Goal: Information Seeking & Learning: Find specific fact

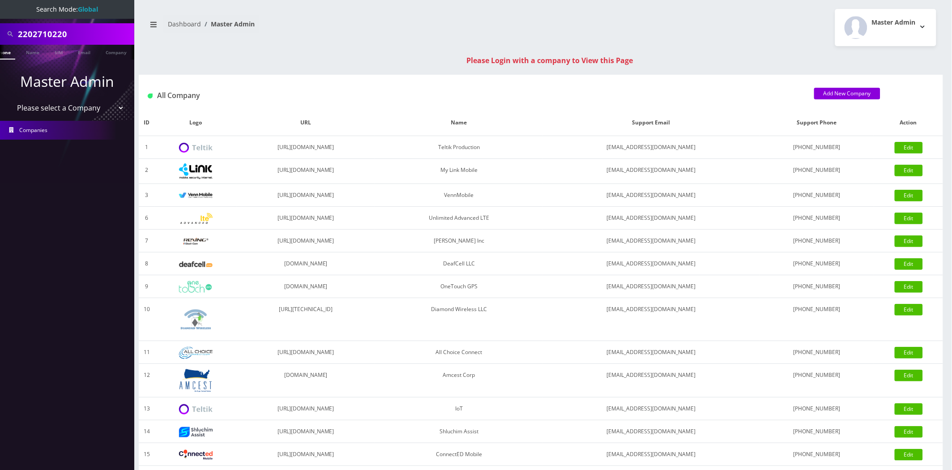
scroll to position [0, 13]
click at [56, 36] on input "2202710220" at bounding box center [75, 34] width 114 height 17
click at [55, 36] on input "2202710220" at bounding box center [75, 34] width 114 height 17
type input "[PERSON_NAME]"
click at [23, 51] on link "Name" at bounding box center [29, 52] width 22 height 15
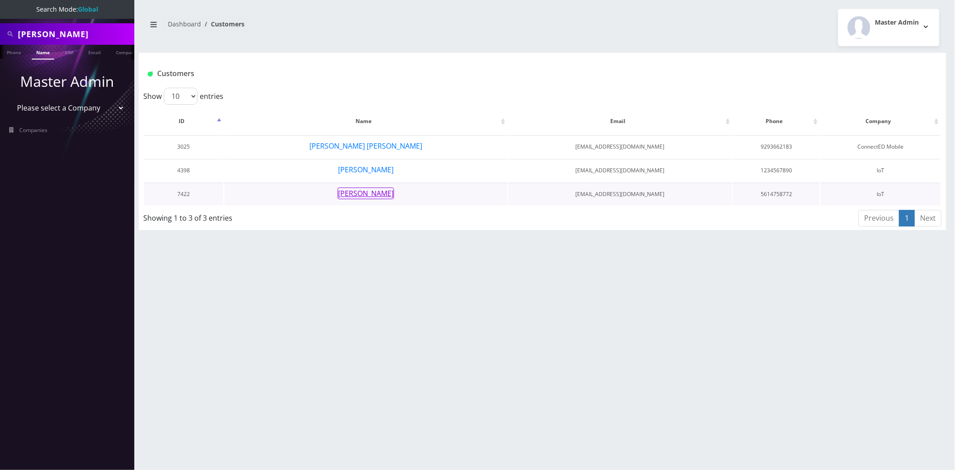
click at [377, 195] on button "Gerardo Rodriguez" at bounding box center [366, 194] width 56 height 12
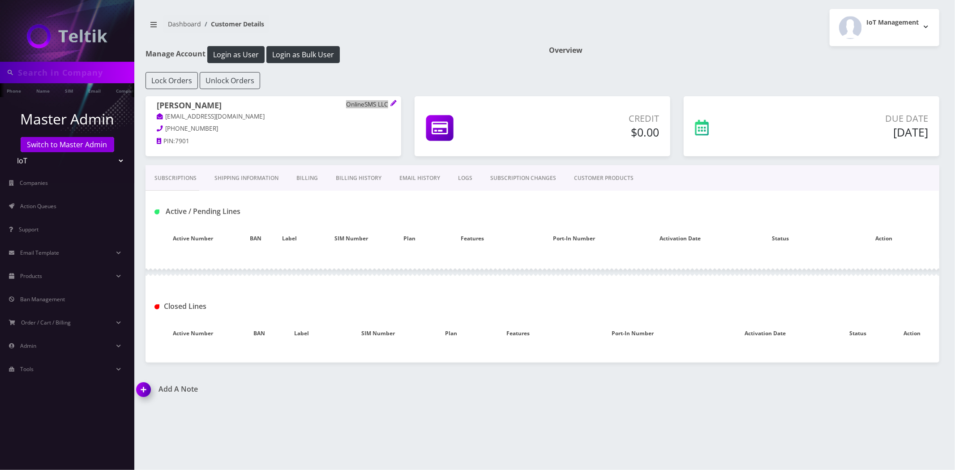
type input "gerardo"
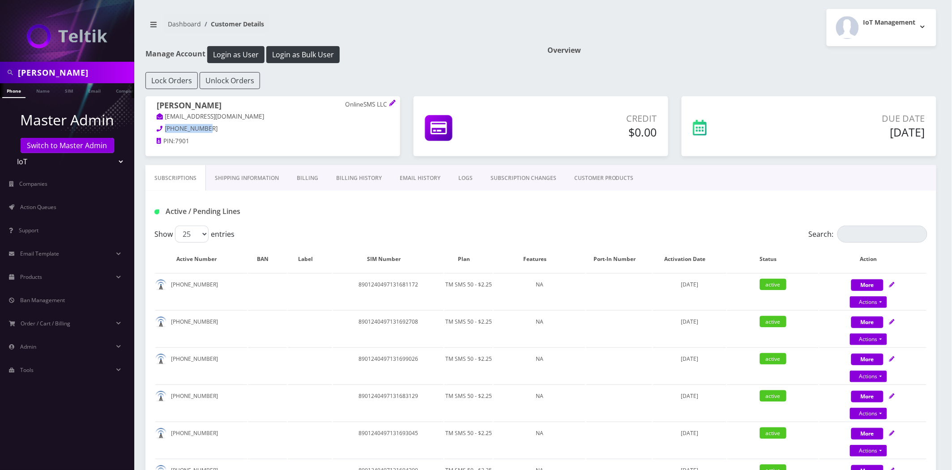
drag, startPoint x: 213, startPoint y: 131, endPoint x: 145, endPoint y: 130, distance: 67.6
click at [146, 130] on div "Gerardo Rodriguez OnlineSMS LLC admin@onlinesms.us 561-475-8772 PIN: 7901" at bounding box center [273, 124] width 255 height 57
copy span "561-475-8772"
drag, startPoint x: 244, startPoint y: 115, endPoint x: 163, endPoint y: 119, distance: 80.7
click at [163, 119] on p "admin@onlinesms.us" at bounding box center [273, 117] width 232 height 10
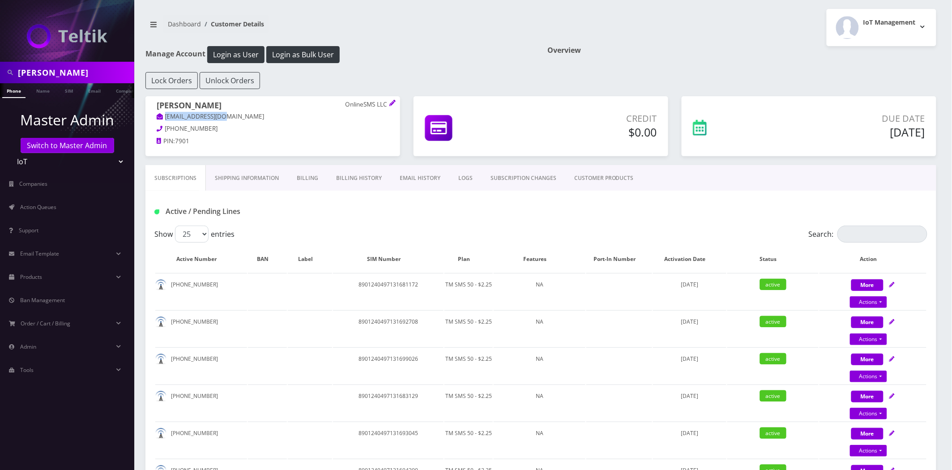
copy link "admin@onlinesms.us"
drag, startPoint x: 240, startPoint y: 102, endPoint x: 154, endPoint y: 104, distance: 85.1
click at [154, 104] on div "Gerardo Rodriguez OnlineSMS LLC admin@onlinesms.us 561-475-8772 PIN: 7901" at bounding box center [273, 124] width 255 height 57
copy h1 "Gerardo Rodriguez"
click at [251, 177] on link "Shipping Information" at bounding box center [247, 178] width 82 height 26
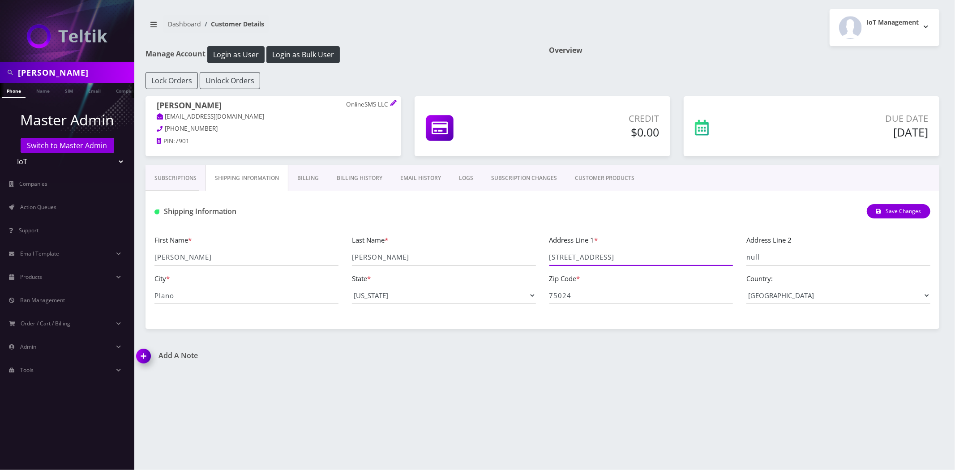
click at [621, 257] on input "5600 Tennyson Pkwy - Suite 227" at bounding box center [641, 257] width 184 height 17
click at [311, 172] on link "Billing" at bounding box center [307, 178] width 39 height 26
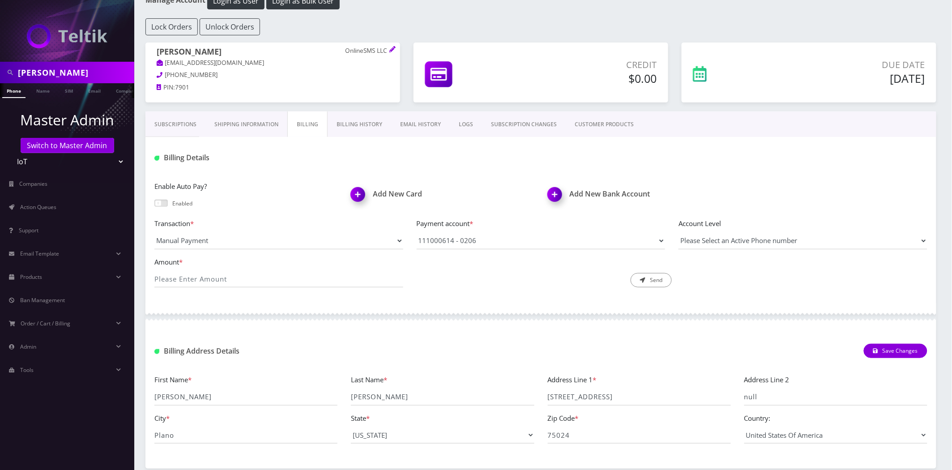
scroll to position [96, 0]
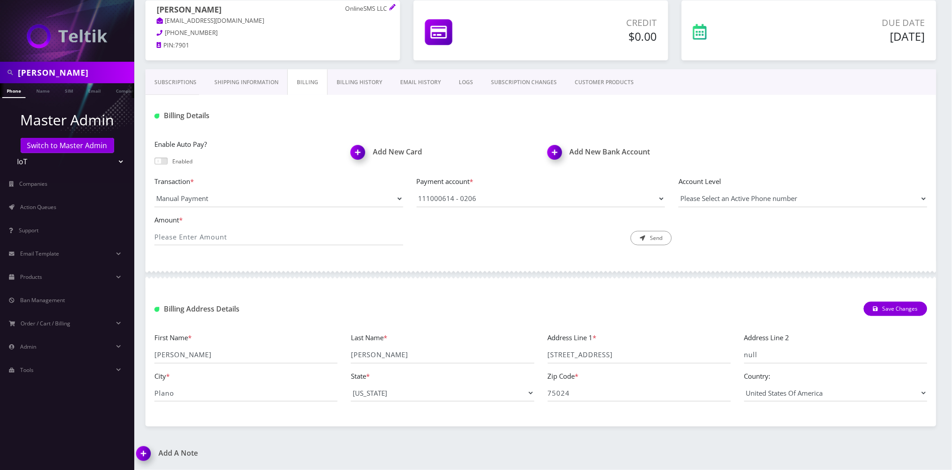
click at [270, 86] on link "Shipping Information" at bounding box center [247, 82] width 82 height 26
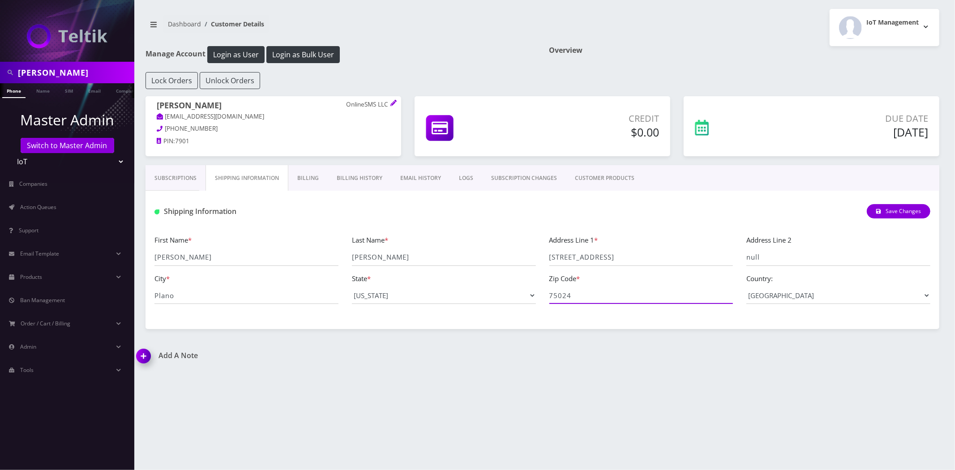
click at [557, 296] on input "75024" at bounding box center [641, 295] width 184 height 17
click at [371, 181] on link "Billing History" at bounding box center [360, 178] width 64 height 26
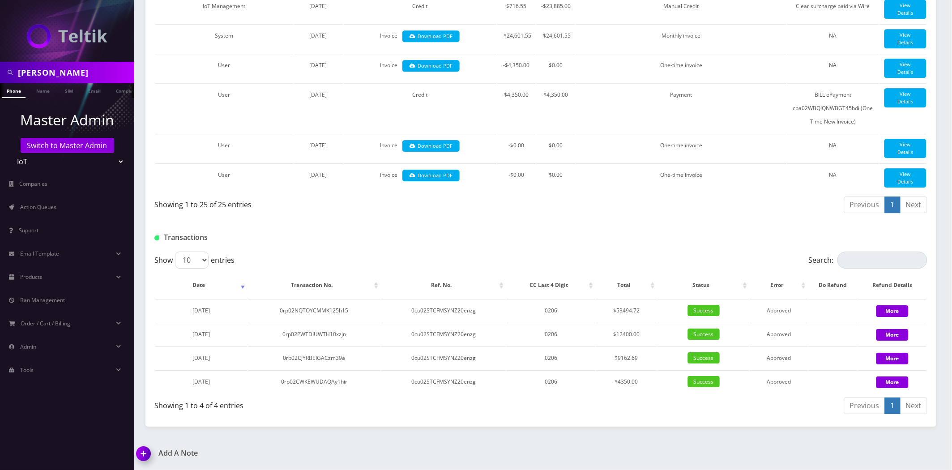
scroll to position [897, 0]
click at [551, 313] on td "0206" at bounding box center [551, 310] width 89 height 23
copy td "0206"
click at [551, 309] on td "0206" at bounding box center [551, 310] width 89 height 23
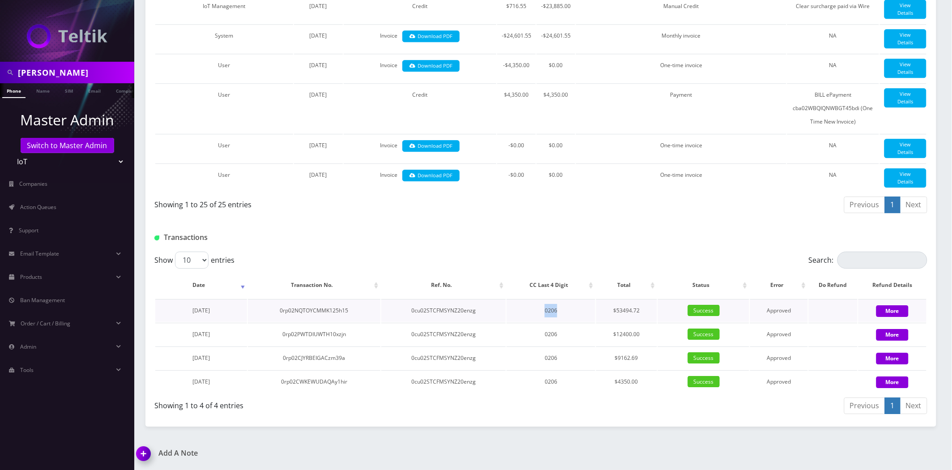
click at [551, 309] on td "0206" at bounding box center [551, 310] width 89 height 23
copy td "0206"
drag, startPoint x: 640, startPoint y: 314, endPoint x: 624, endPoint y: 314, distance: 16.1
click at [624, 314] on td "$53494.72" at bounding box center [626, 310] width 60 height 23
copy td "494.72"
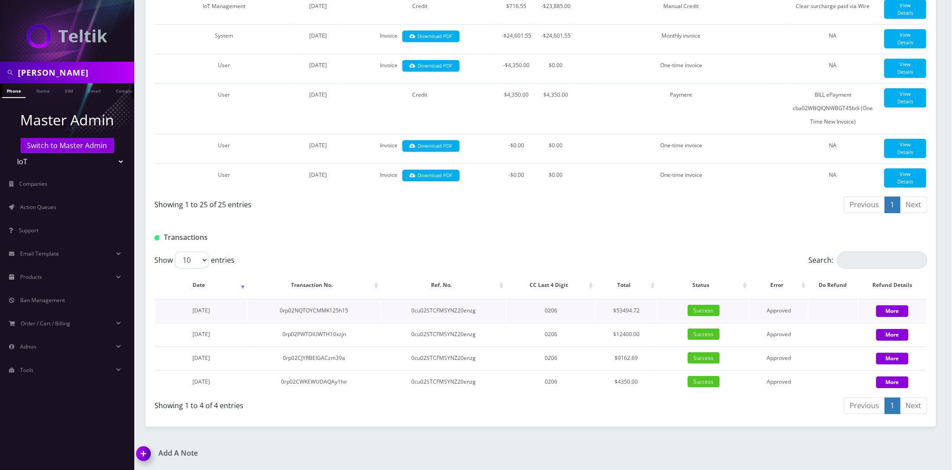
click at [329, 314] on td "0rp02NQTOYCMMK125h15" at bounding box center [314, 310] width 133 height 23
copy td "0rp02NQTOYCMMK125h15"
click at [548, 308] on td "0206" at bounding box center [551, 310] width 89 height 23
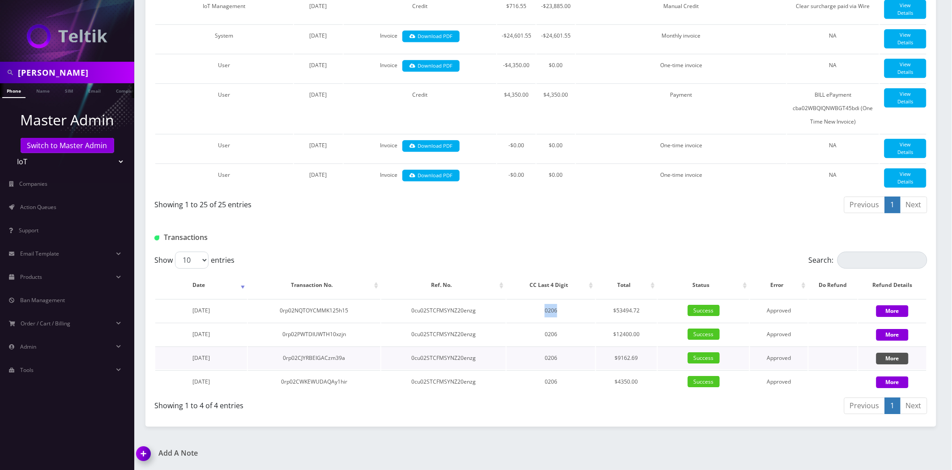
copy td "0206"
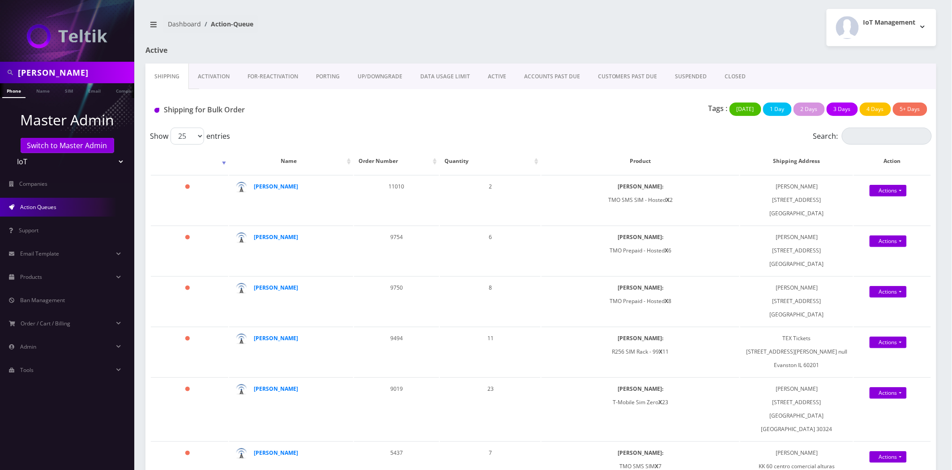
click at [84, 66] on input "gerardo" at bounding box center [75, 72] width 114 height 17
click at [43, 66] on input "ad" at bounding box center [75, 72] width 114 height 17
type input "smash"
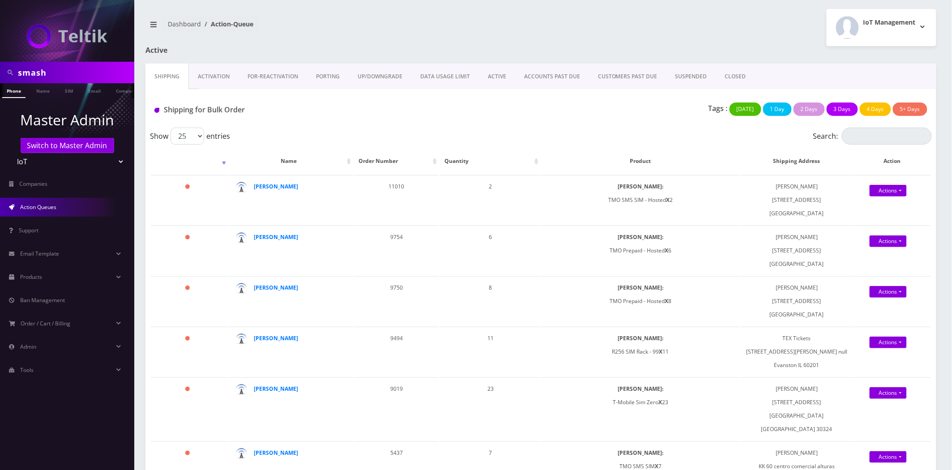
click at [148, 99] on div "Shipping for Bulk Order Tags : Today 1 Day 2 Days 3 Days 4 Days 5+ Days" at bounding box center [541, 108] width 791 height 39
click at [120, 90] on link "Company" at bounding box center [126, 90] width 30 height 15
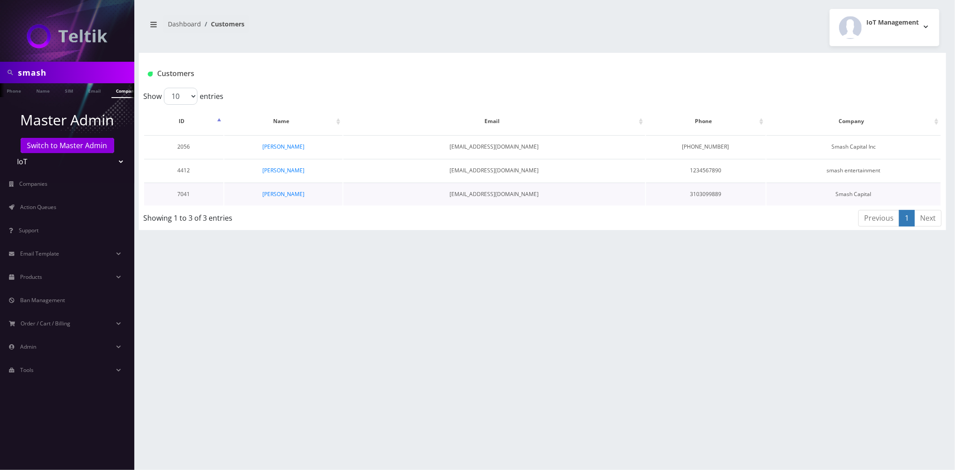
scroll to position [0, 4]
click at [289, 195] on link "[PERSON_NAME]" at bounding box center [283, 194] width 42 height 8
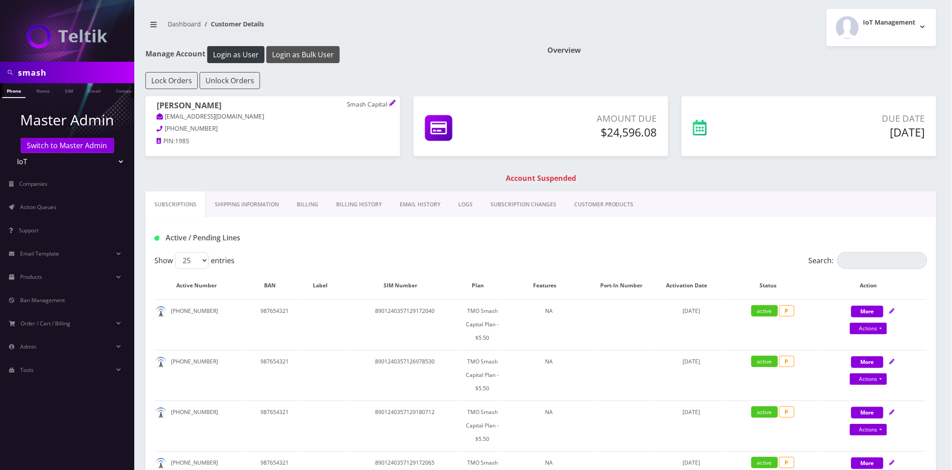
click at [308, 51] on button "Login as Bulk User" at bounding box center [302, 54] width 73 height 17
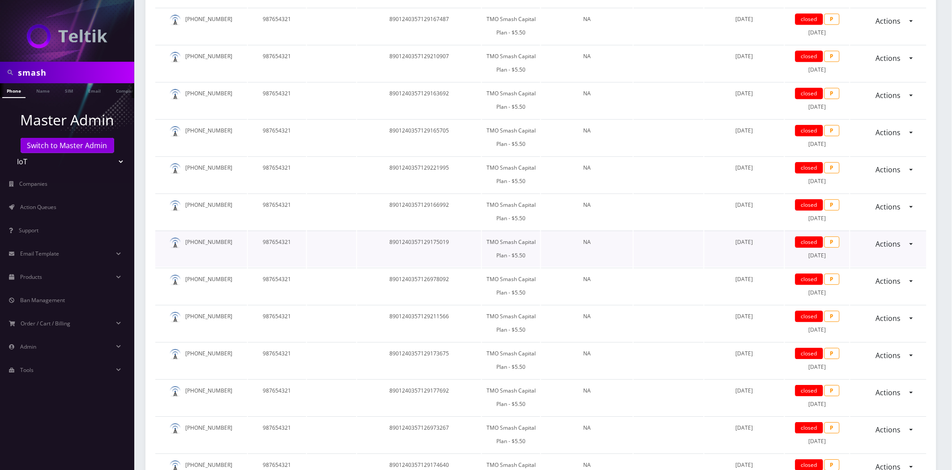
scroll to position [981, 0]
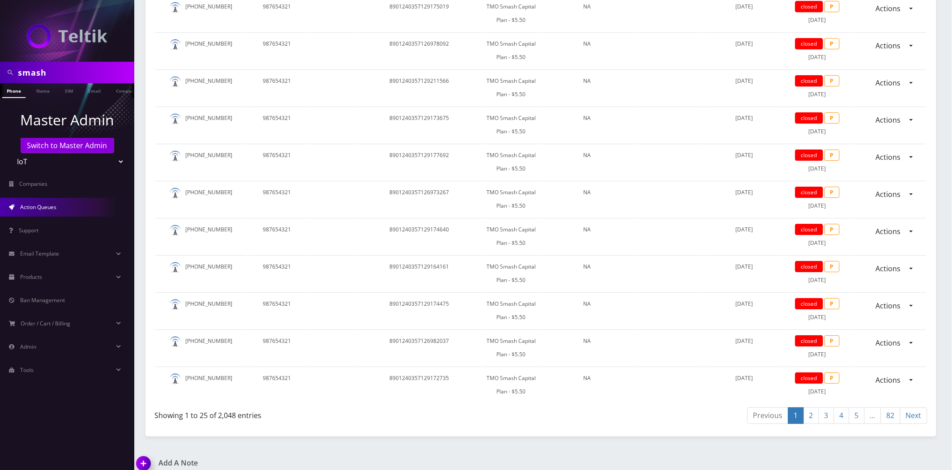
click at [72, 211] on link "Action Queues" at bounding box center [67, 207] width 134 height 19
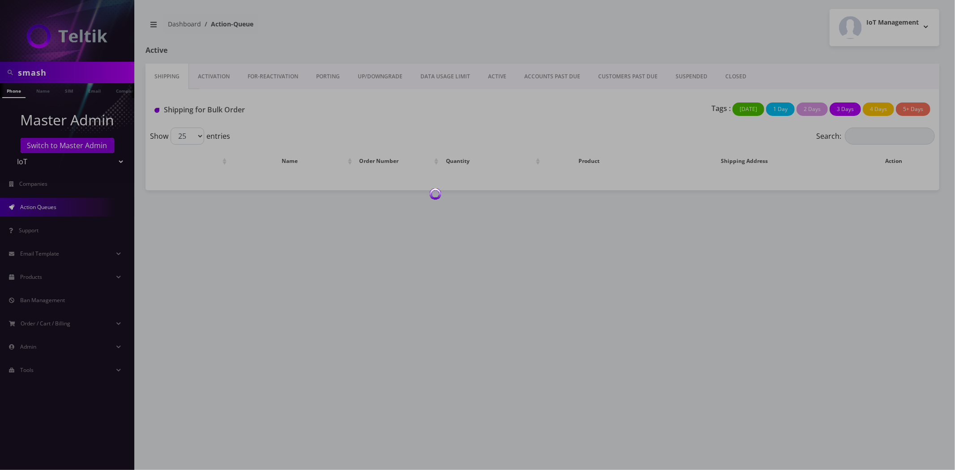
click at [724, 73] on div at bounding box center [477, 235] width 955 height 470
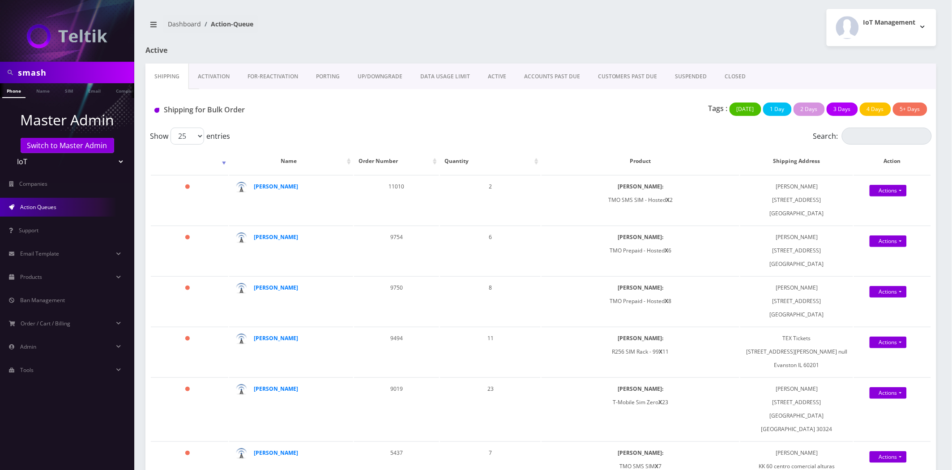
click at [724, 73] on link "CLOSED" at bounding box center [735, 77] width 39 height 26
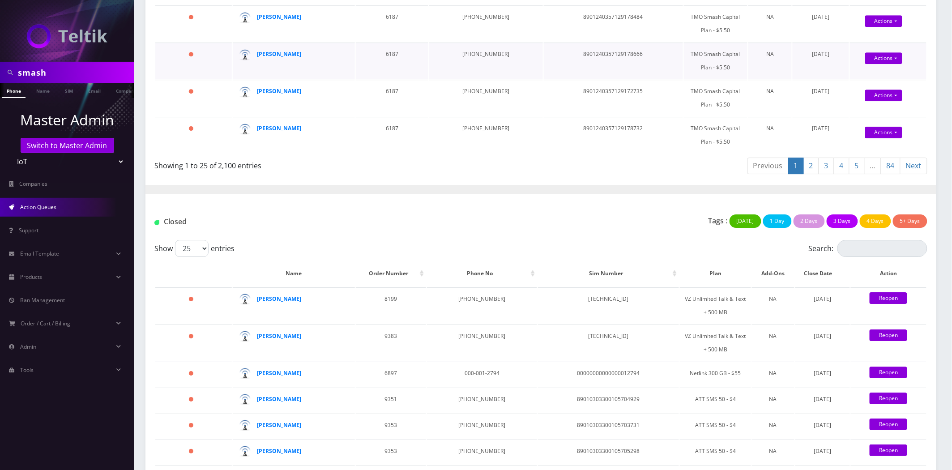
scroll to position [746, 0]
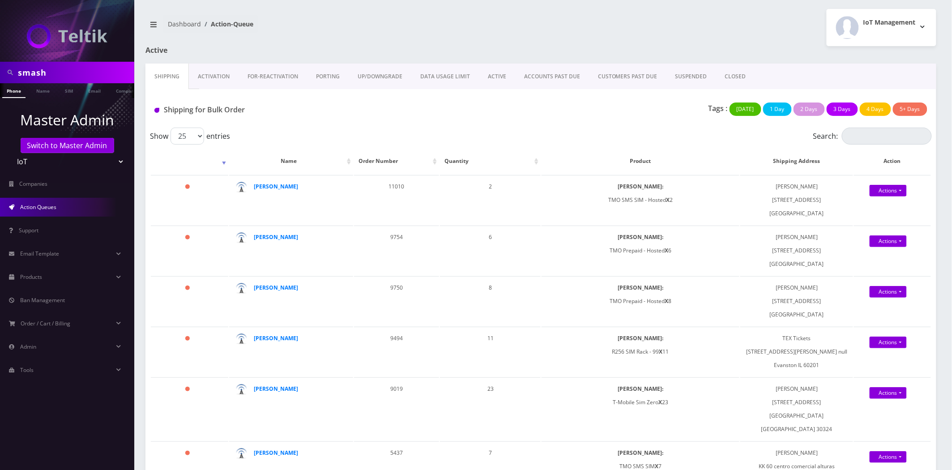
click at [722, 76] on link "CLOSED" at bounding box center [735, 77] width 39 height 26
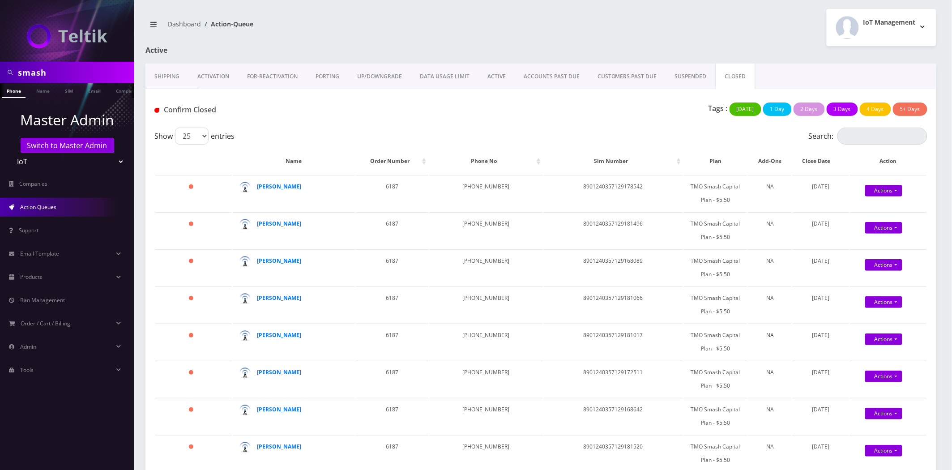
click at [298, 42] on div "Dashboard Action-Queue IoT Management Logout" at bounding box center [541, 27] width 805 height 37
click at [4, 251] on link "Email Template" at bounding box center [67, 253] width 134 height 19
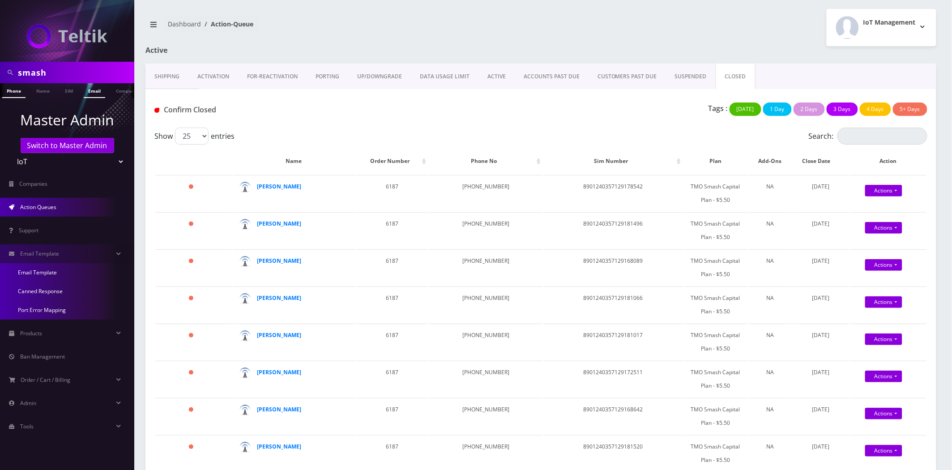
click at [85, 94] on link "Email" at bounding box center [94, 90] width 21 height 15
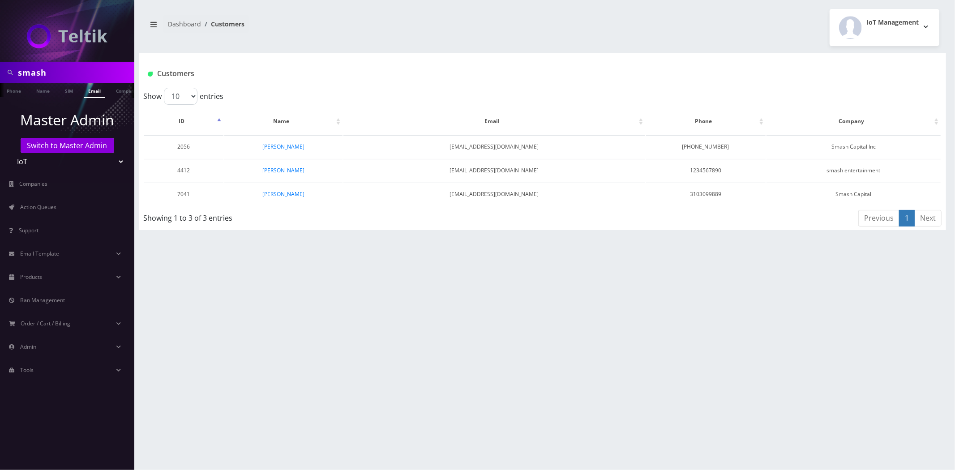
click at [57, 66] on input "smash" at bounding box center [75, 72] width 114 height 17
type input "flat"
click at [45, 92] on link "Name" at bounding box center [43, 90] width 22 height 15
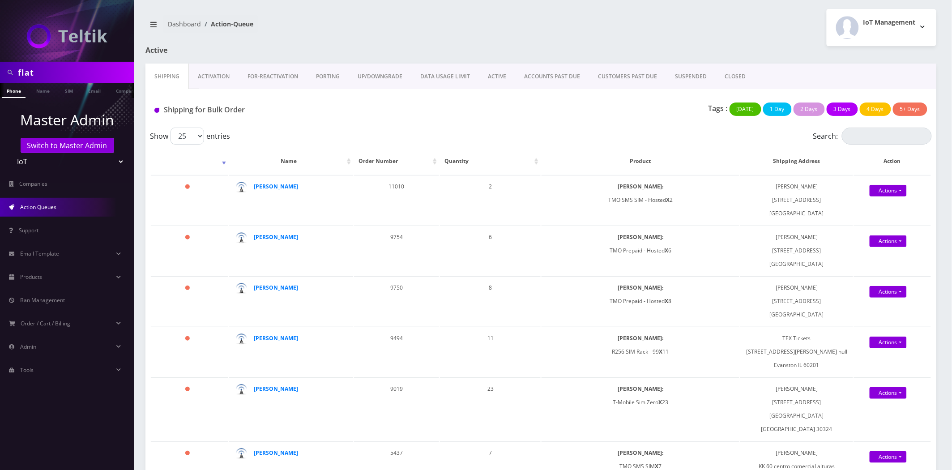
click at [72, 76] on input "flat" at bounding box center [75, 72] width 114 height 17
paste input "Helios"
type input "Helios"
drag, startPoint x: 139, startPoint y: 155, endPoint x: 137, endPoint y: 150, distance: 5.8
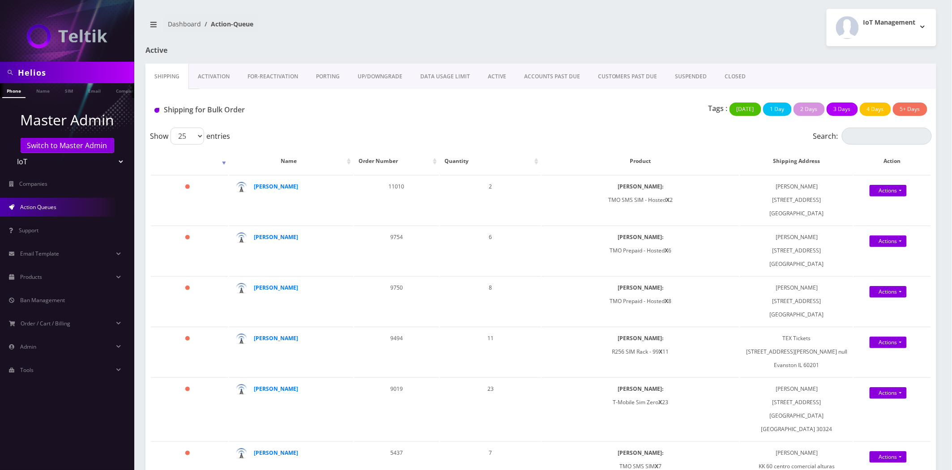
click at [115, 91] on link "Company" at bounding box center [126, 90] width 30 height 15
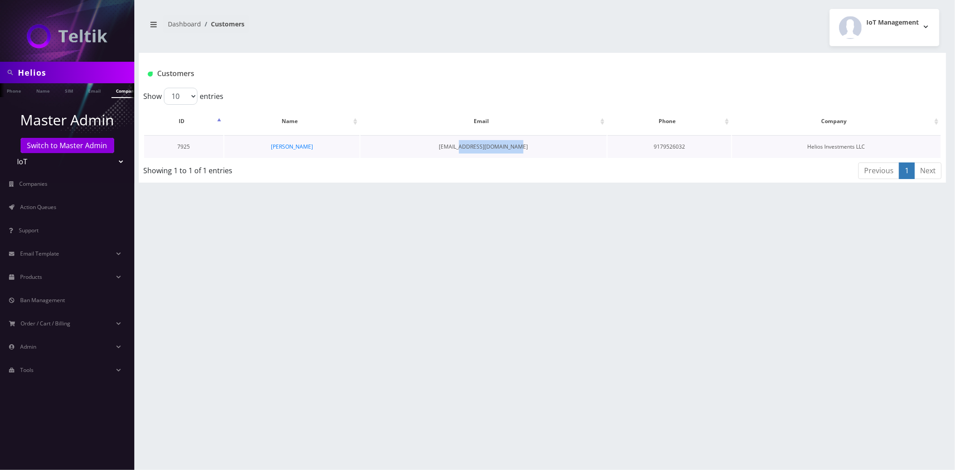
drag, startPoint x: 530, startPoint y: 145, endPoint x: 469, endPoint y: 149, distance: 61.4
click at [469, 149] on td "[EMAIL_ADDRESS][DOMAIN_NAME]" at bounding box center [483, 146] width 246 height 23
copy td "@[DOMAIN_NAME]"
click at [290, 146] on link "[PERSON_NAME]" at bounding box center [292, 147] width 42 height 8
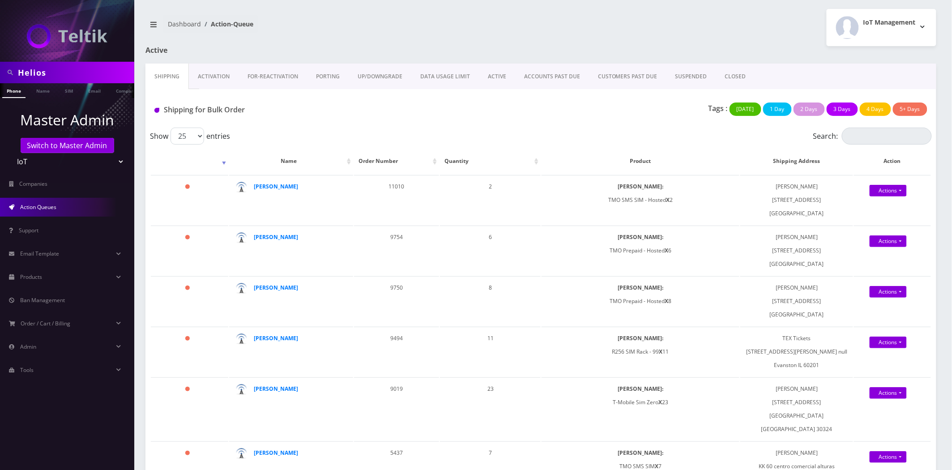
click at [29, 77] on input "Helios" at bounding box center [75, 72] width 114 height 17
click at [27, 107] on li "Master Admin Switch to Master Admin Teltik Production My Link Mobile VennMobile…" at bounding box center [67, 139] width 134 height 65
click at [117, 90] on link "Company" at bounding box center [104, 90] width 30 height 15
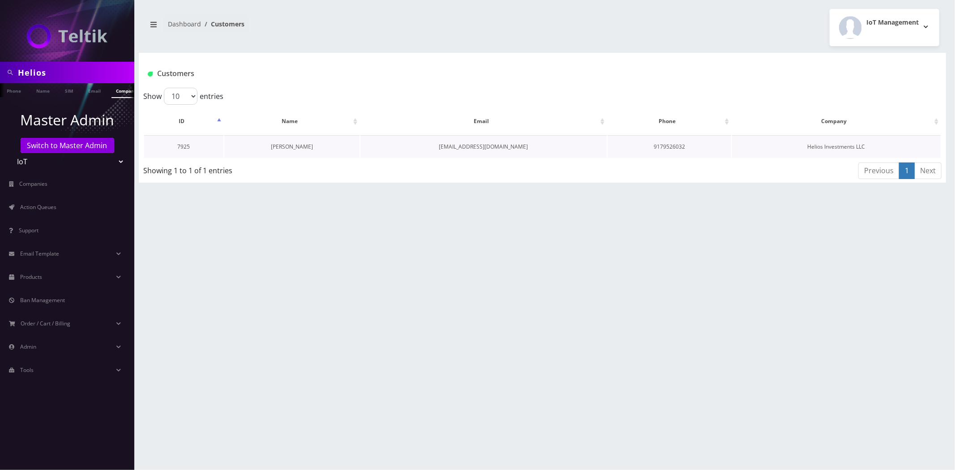
click at [278, 147] on link "[PERSON_NAME]" at bounding box center [292, 147] width 42 height 8
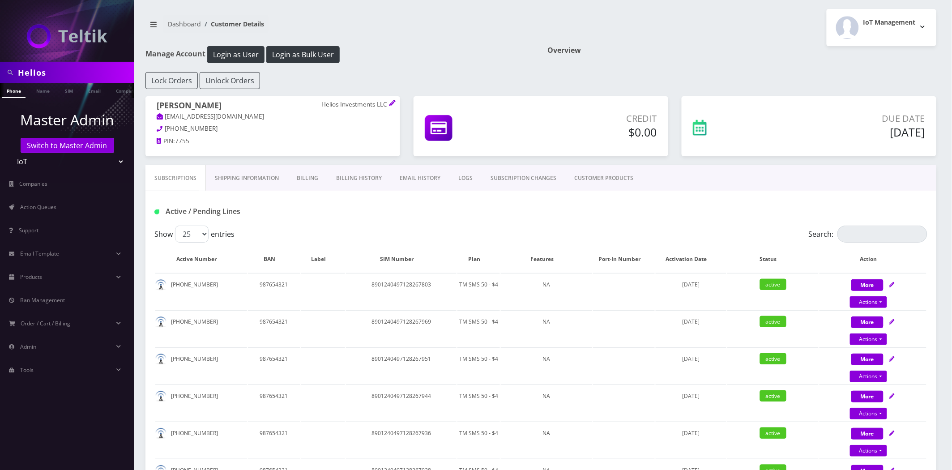
click at [474, 253] on th "Plan" at bounding box center [479, 259] width 43 height 26
click at [475, 254] on th "Plan" at bounding box center [479, 259] width 43 height 26
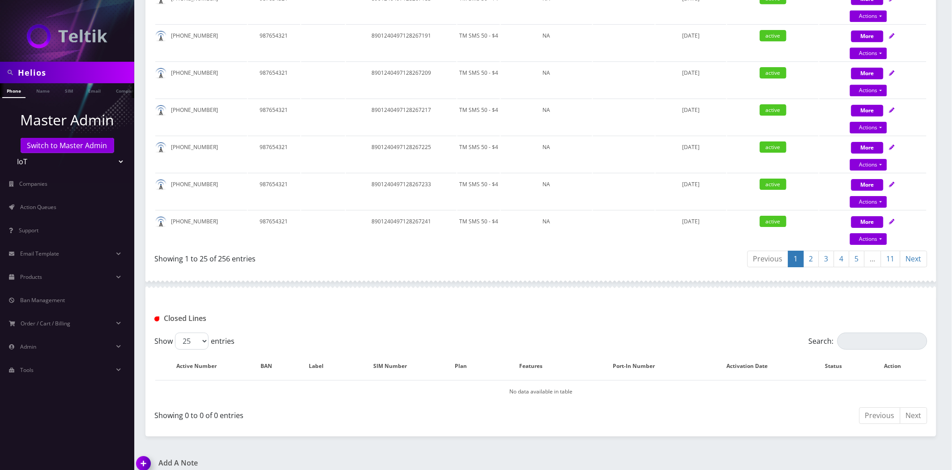
scroll to position [0, 4]
